Goal: Find specific page/section: Find specific page/section

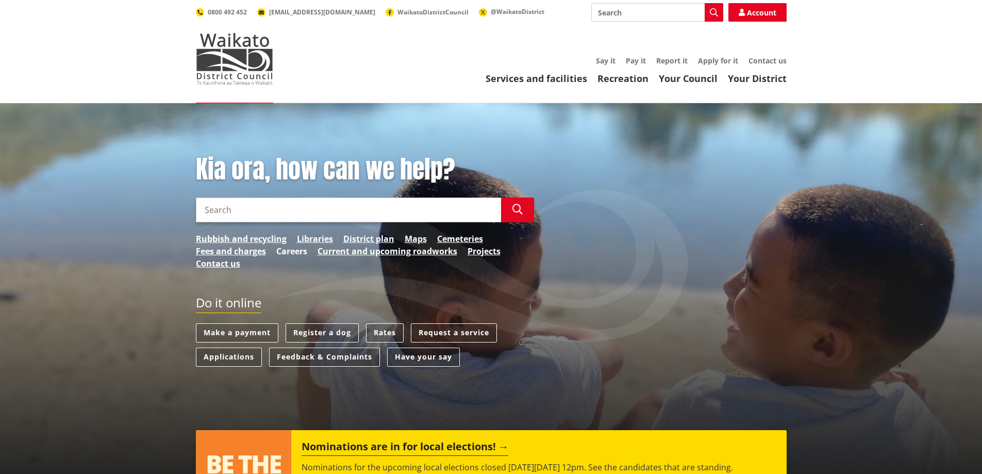
click at [300, 253] on link "Careers" at bounding box center [291, 251] width 31 height 12
click at [260, 205] on input "Search" at bounding box center [348, 209] width 305 height 25
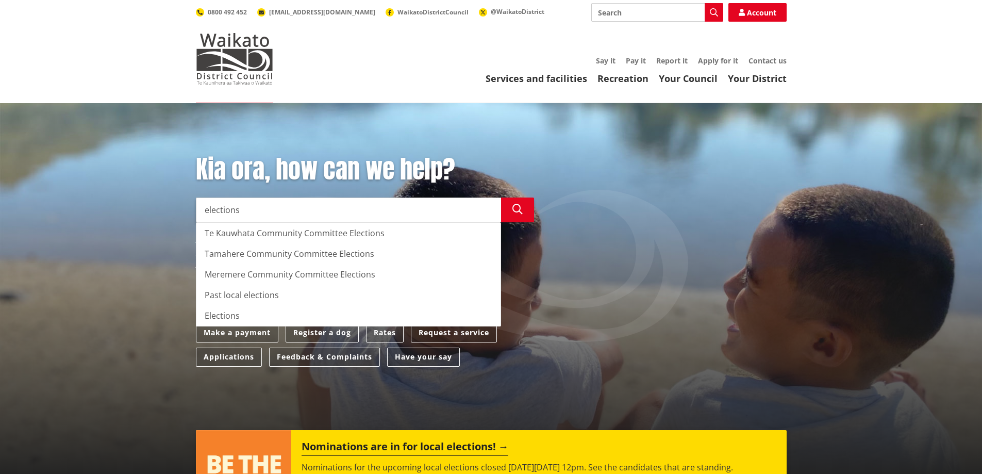
type input "elections"
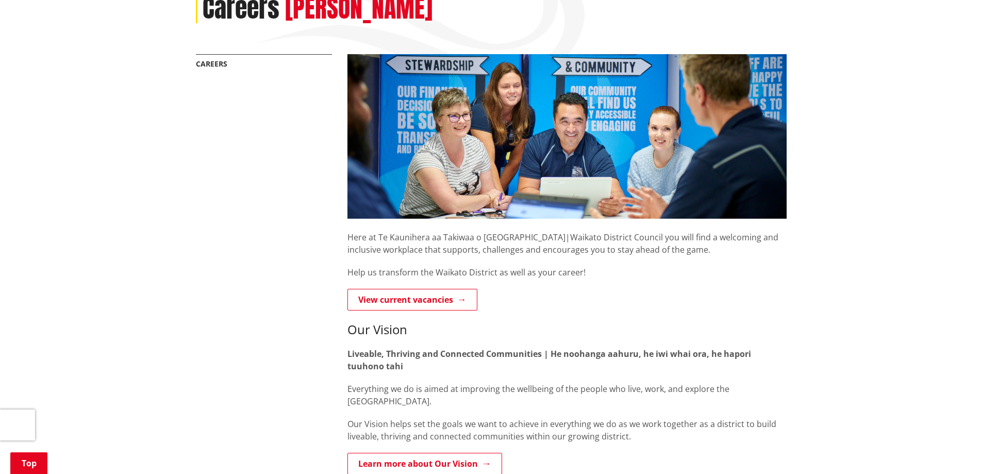
scroll to position [155, 0]
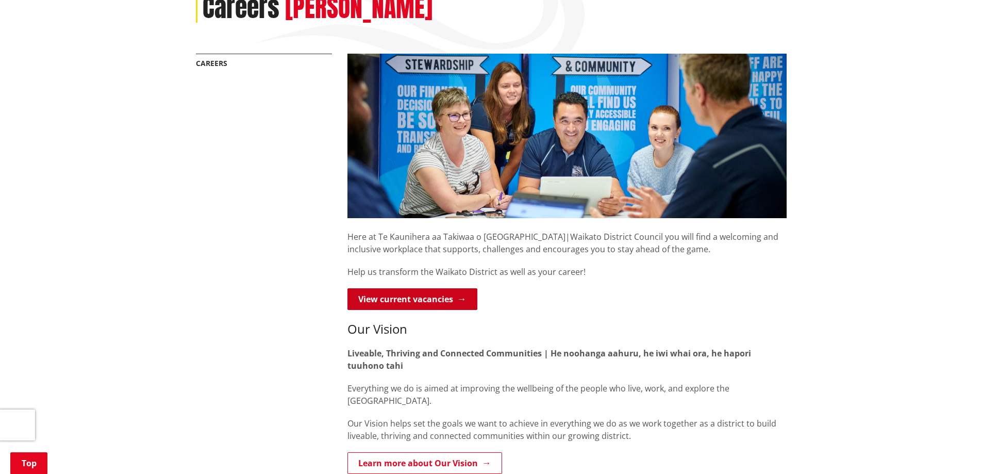
click at [429, 303] on link "View current vacancies" at bounding box center [412, 299] width 130 height 22
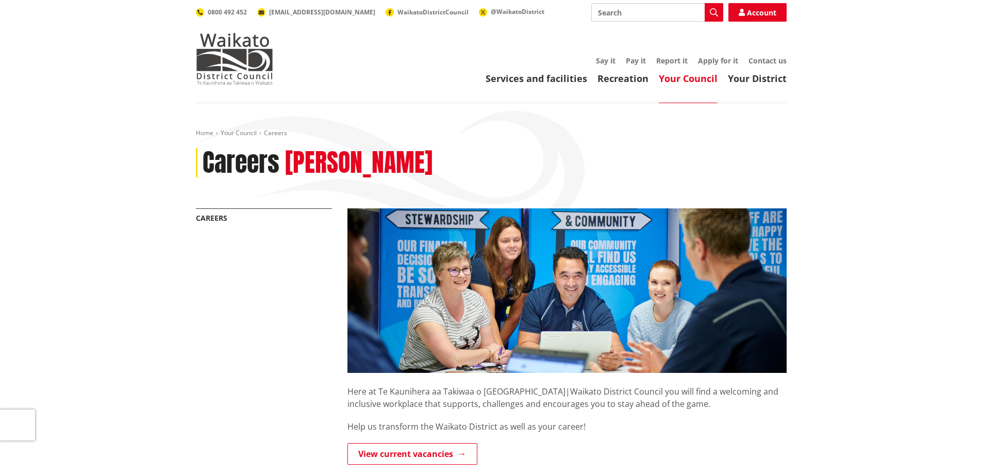
scroll to position [155, 0]
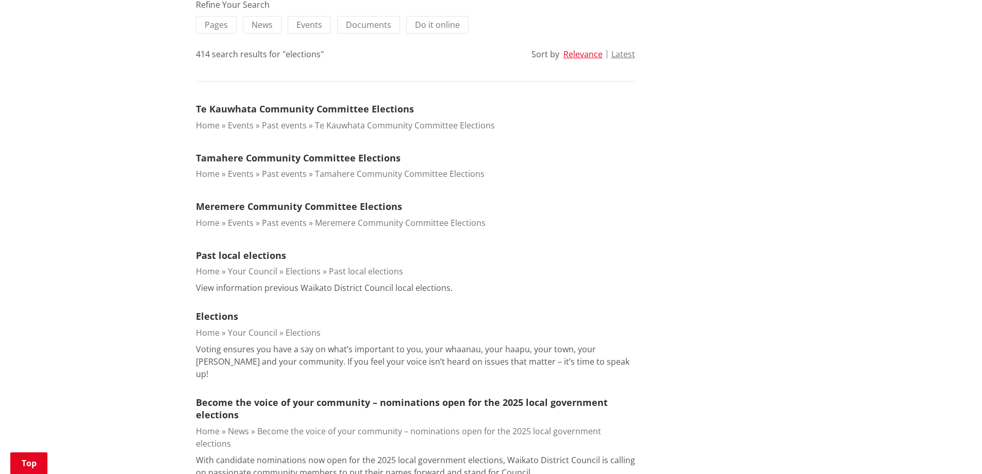
scroll to position [155, 0]
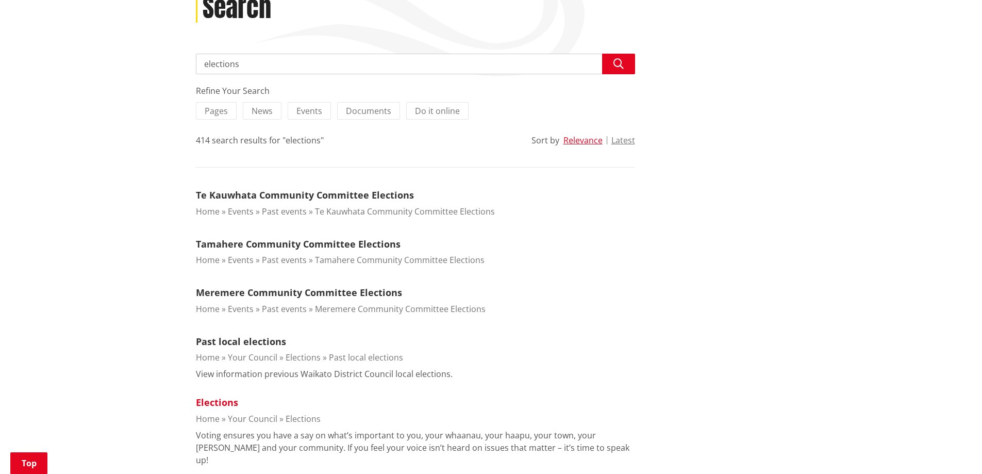
click at [207, 404] on link "Elections" at bounding box center [217, 402] width 42 height 12
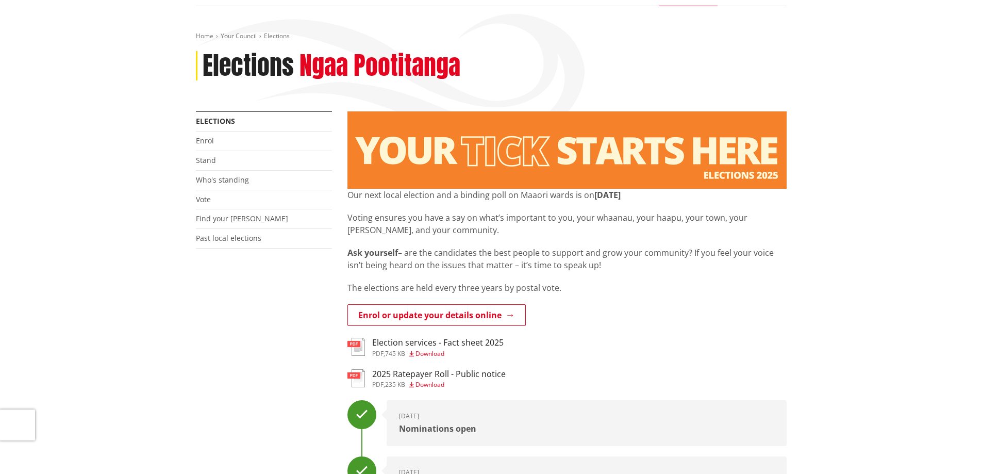
scroll to position [52, 0]
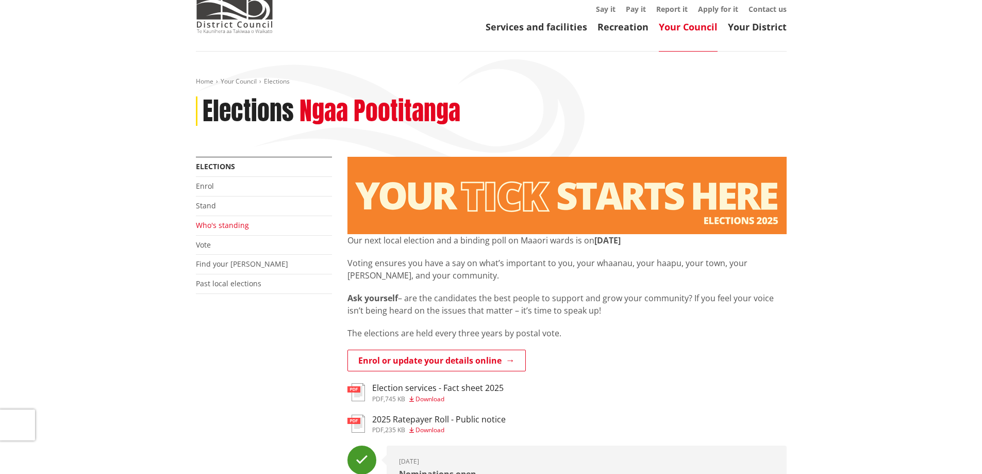
click at [220, 225] on link "Who's standing" at bounding box center [222, 225] width 53 height 10
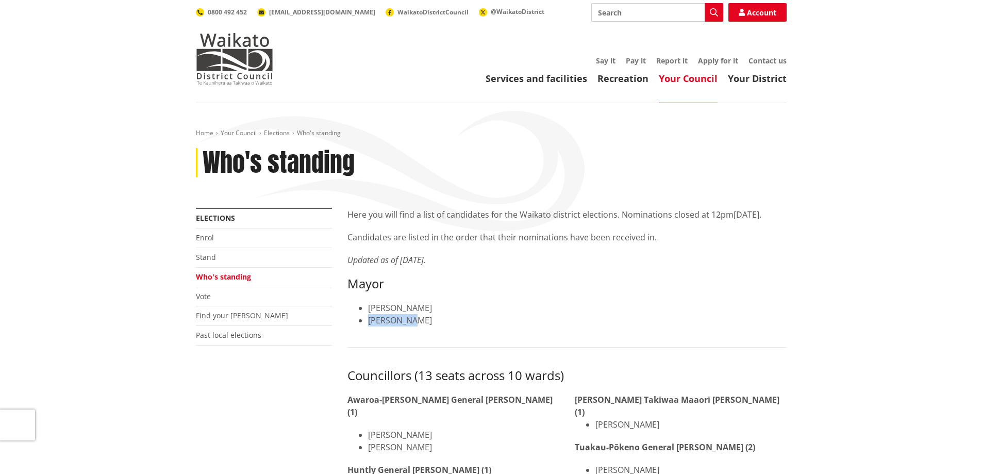
drag, startPoint x: 408, startPoint y: 333, endPoint x: 359, endPoint y: 333, distance: 49.0
click at [368, 326] on li "[PERSON_NAME]" at bounding box center [577, 320] width 418 height 12
copy li "[PERSON_NAME]"
